Goal: Download file/media

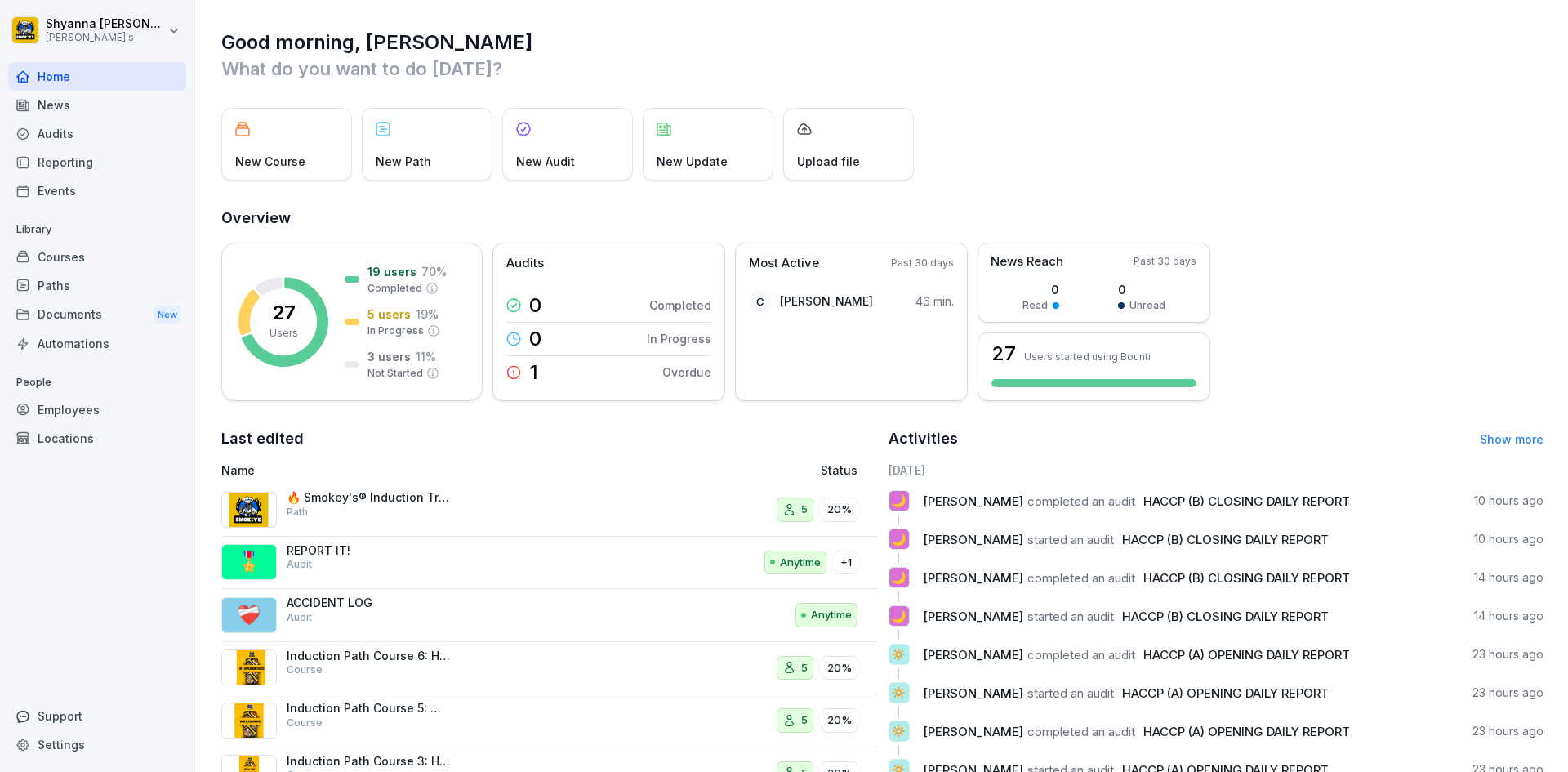
click at [55, 136] on div "Audits" at bounding box center [97, 134] width 178 height 29
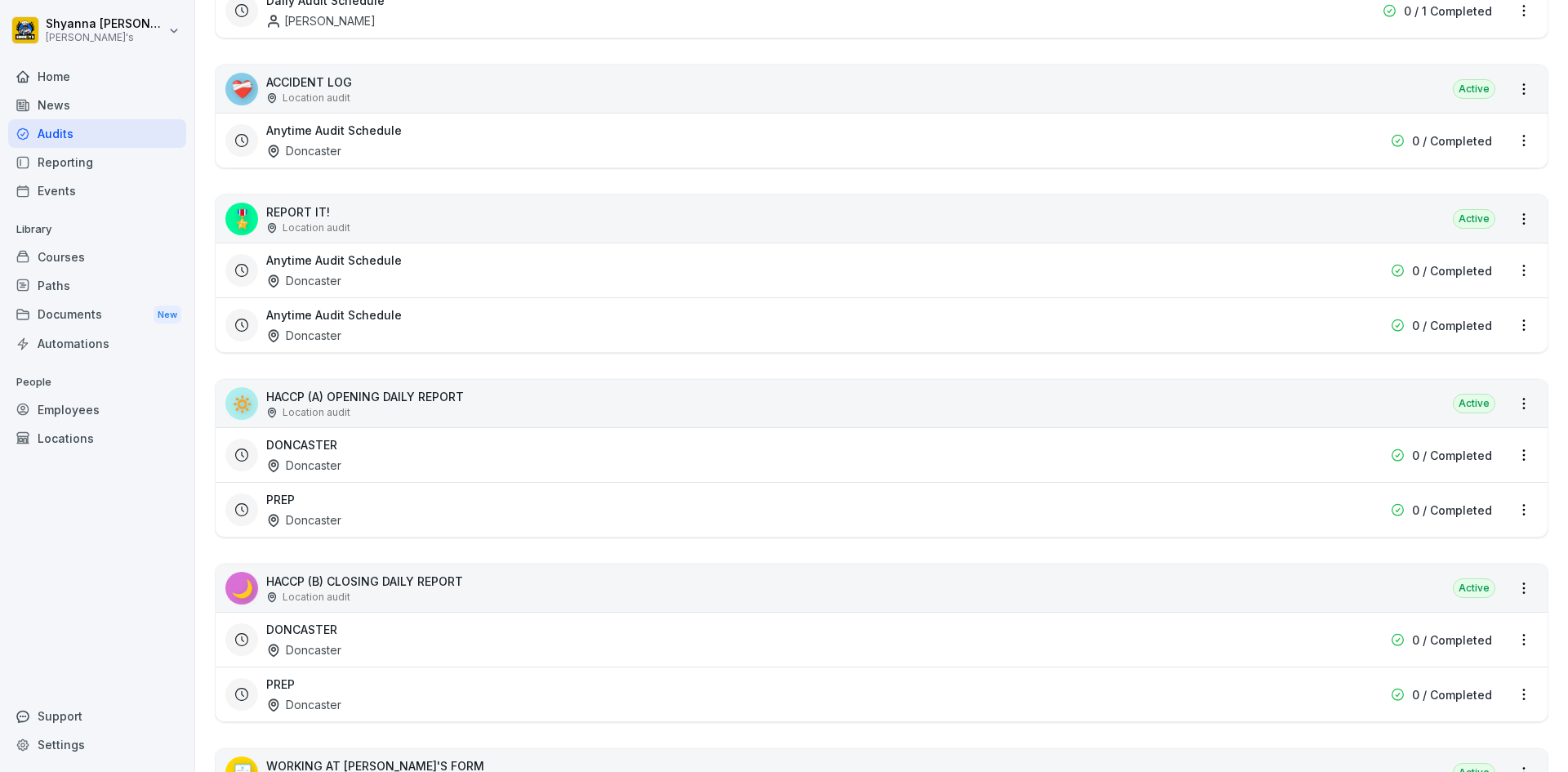
scroll to position [408, 0]
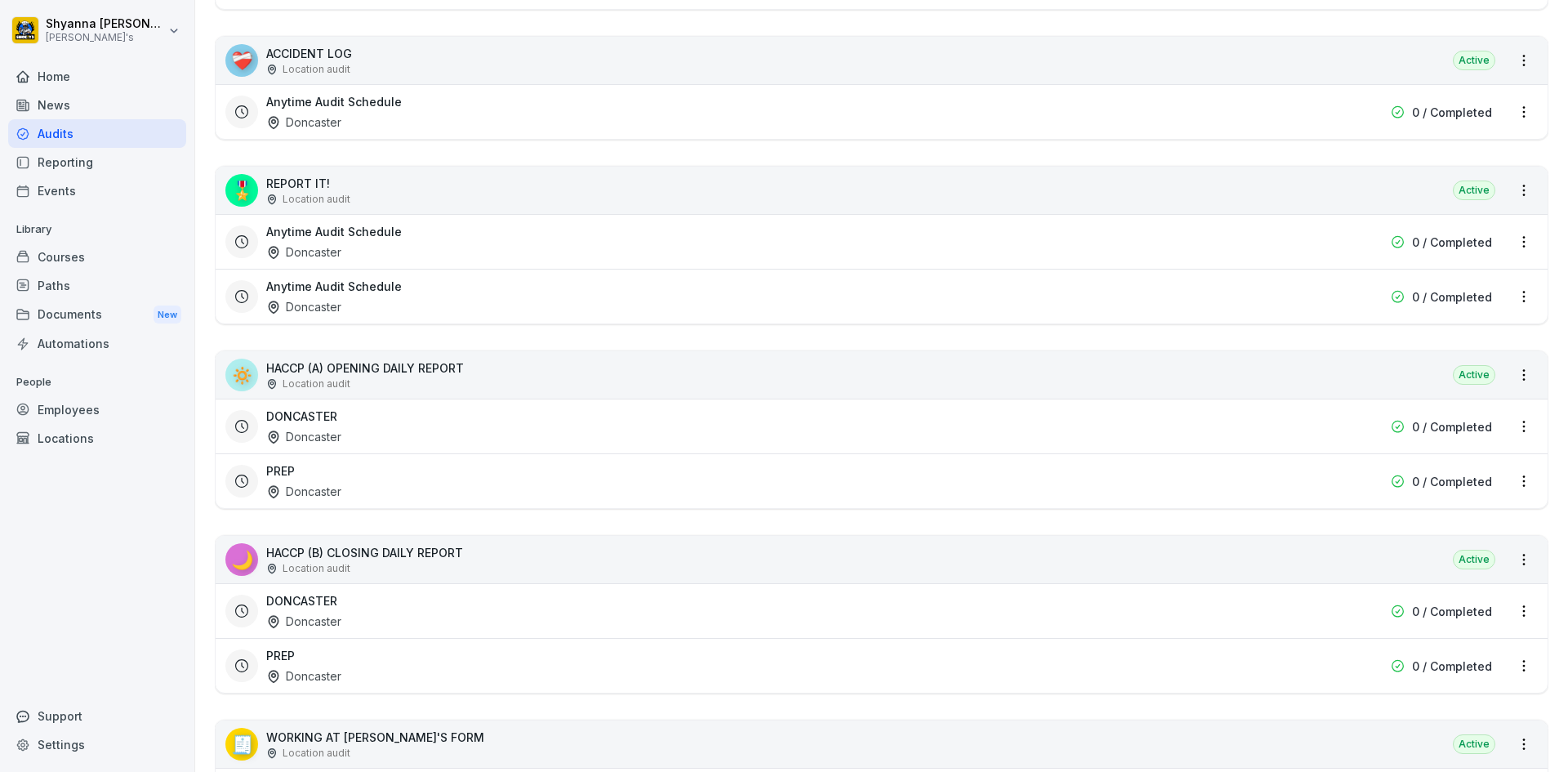
click at [384, 679] on div "PREP Doncaster" at bounding box center [777, 665] width 1022 height 37
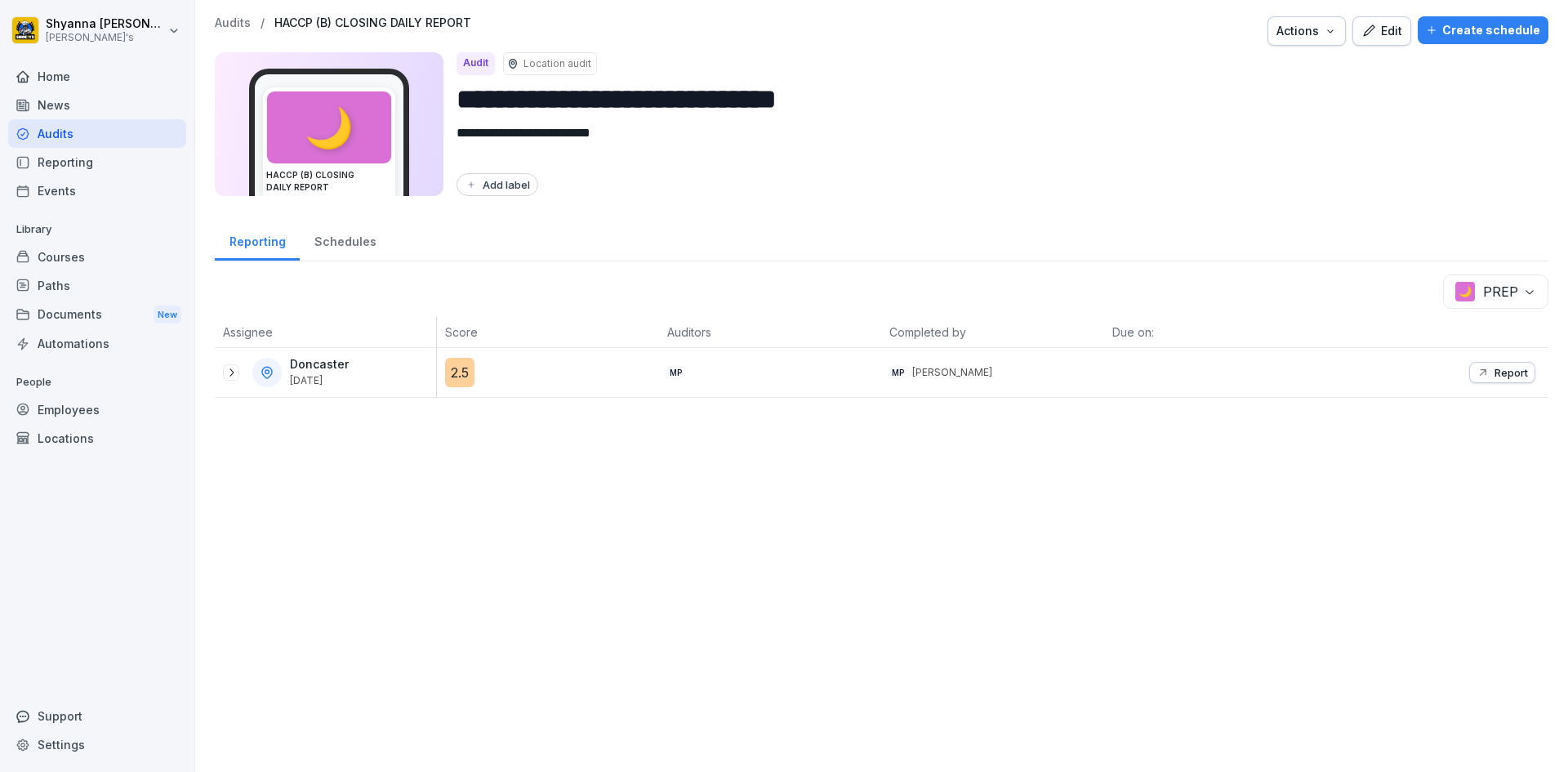
click at [1491, 362] on button "Report" at bounding box center [1501, 372] width 66 height 21
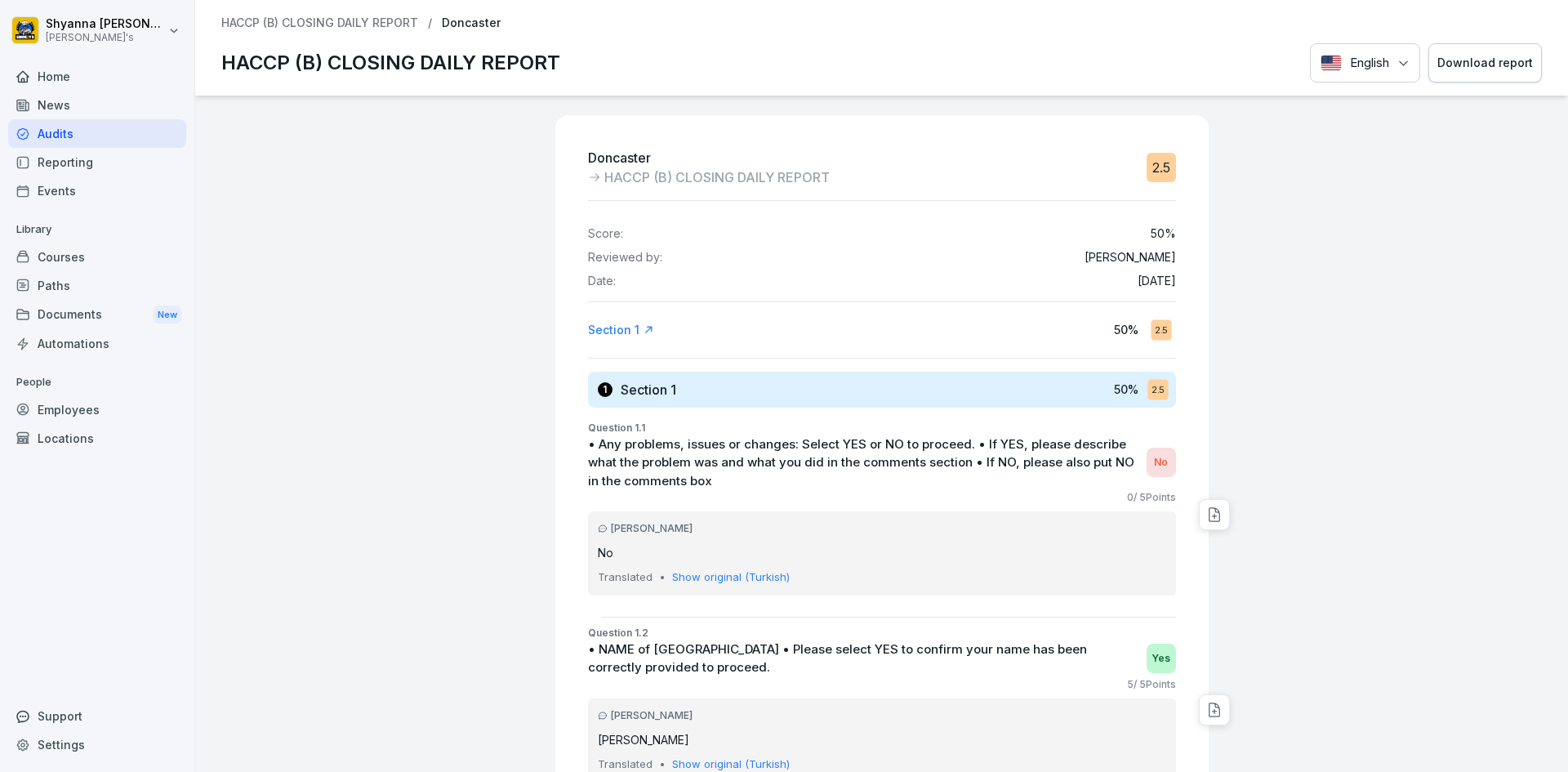
click at [1457, 46] on button "Download report" at bounding box center [1484, 63] width 113 height 40
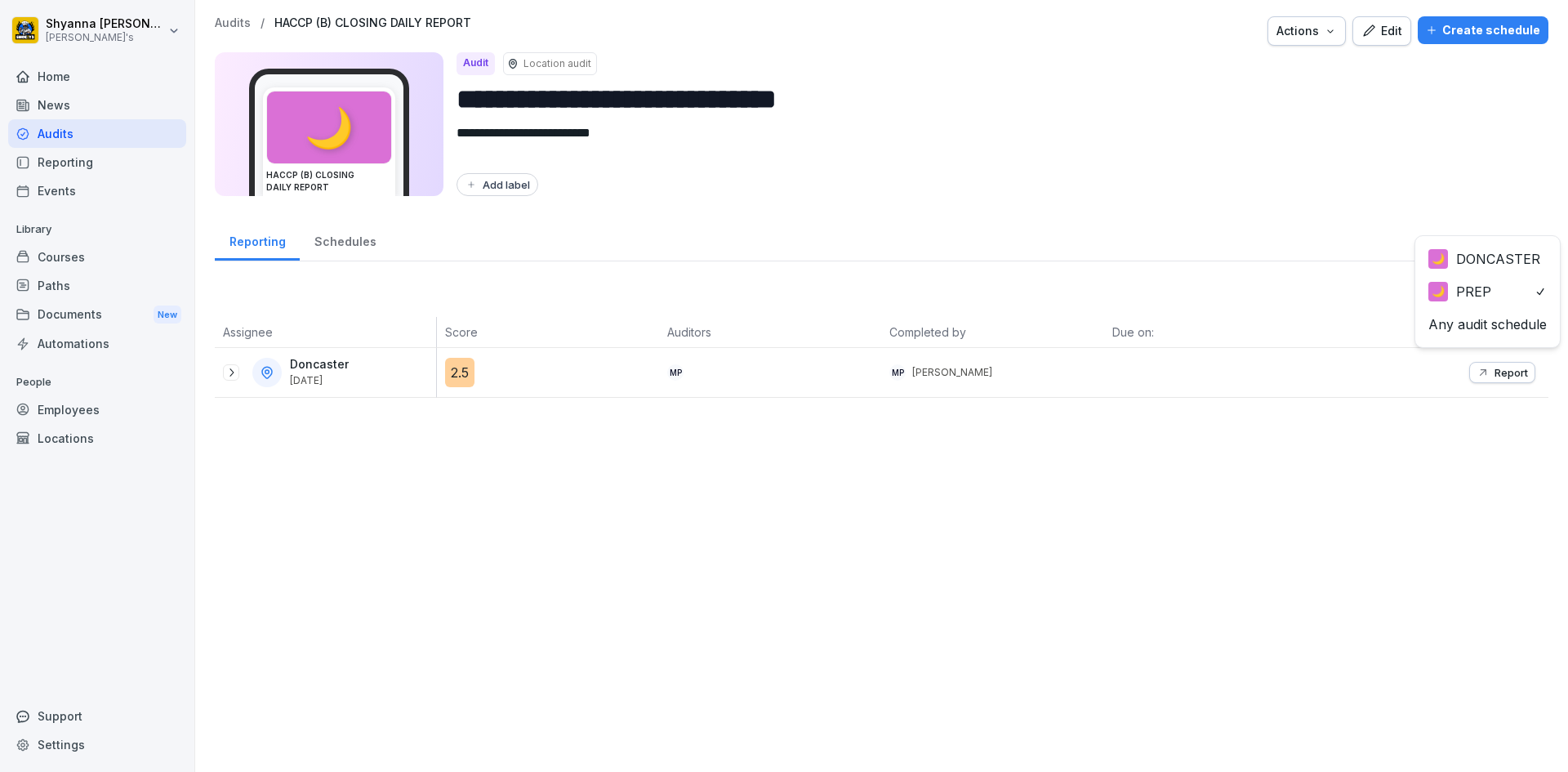
click at [1489, 290] on body "**********" at bounding box center [784, 386] width 1568 height 772
click at [1476, 369] on icon "button" at bounding box center [1483, 372] width 13 height 13
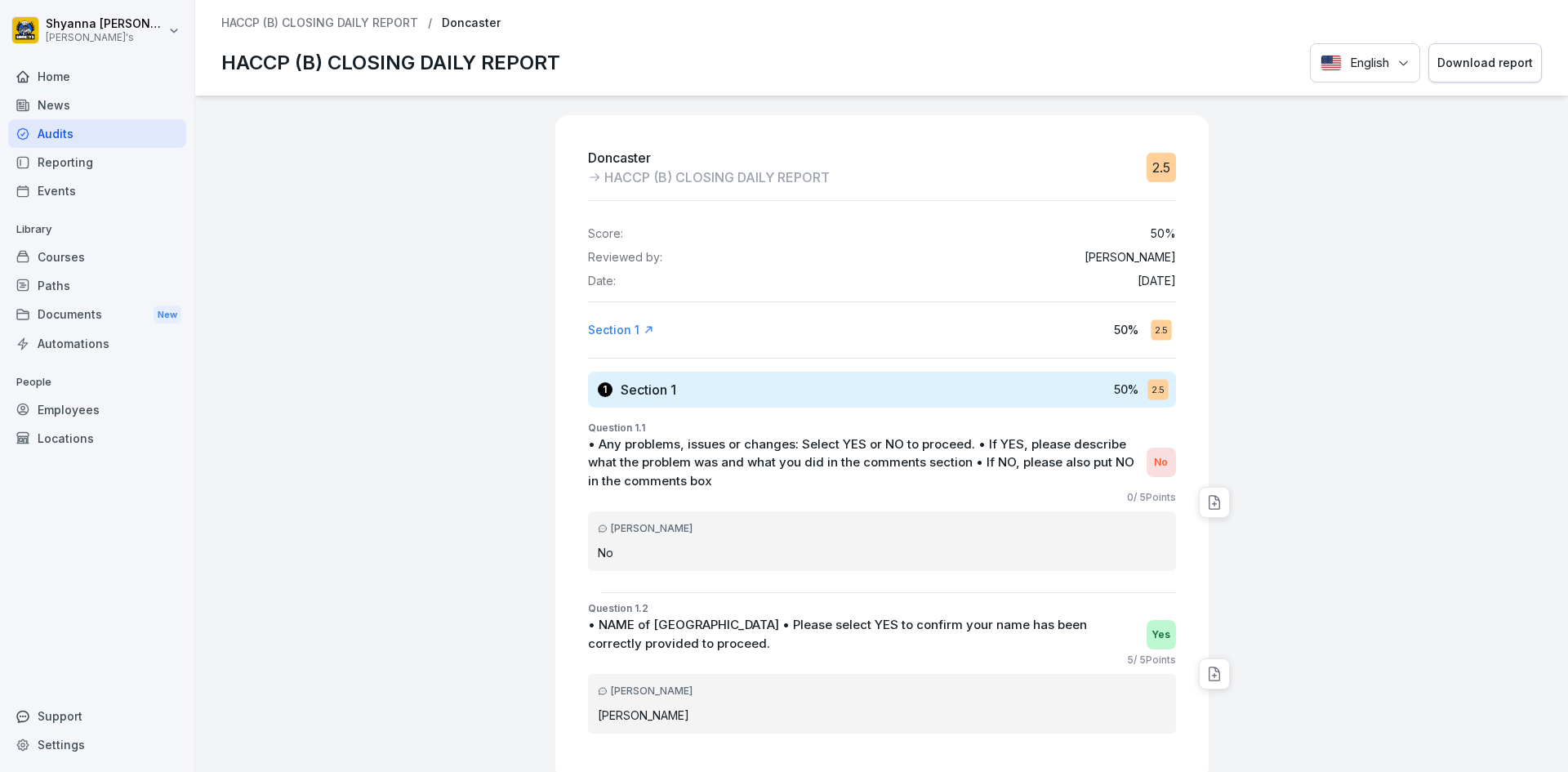
click at [1483, 46] on button "Download report" at bounding box center [1484, 63] width 113 height 40
